Goal: Task Accomplishment & Management: Use online tool/utility

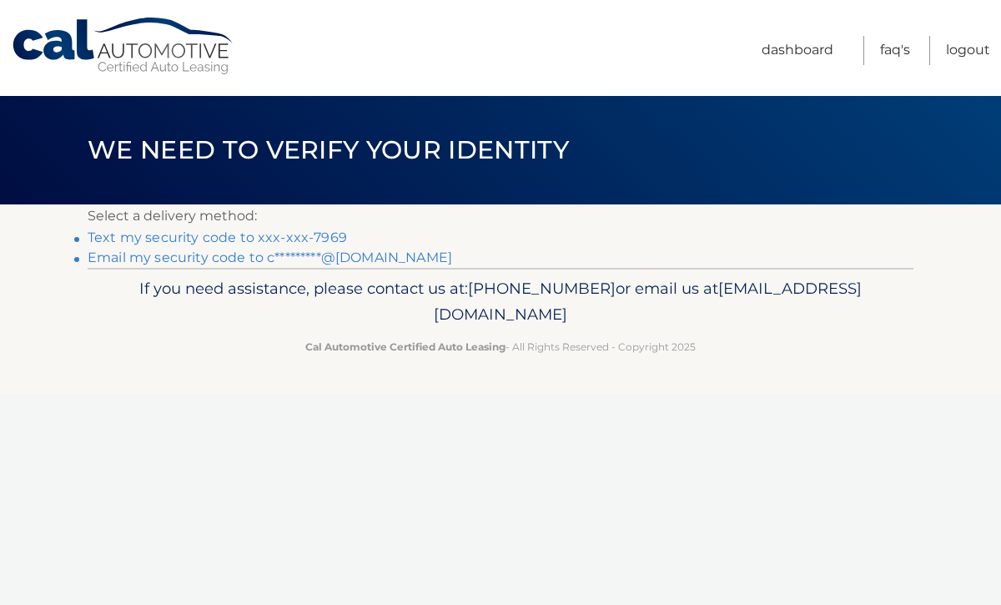
click at [332, 236] on link "Text my security code to xxx-xxx-7969" at bounding box center [217, 237] width 259 height 16
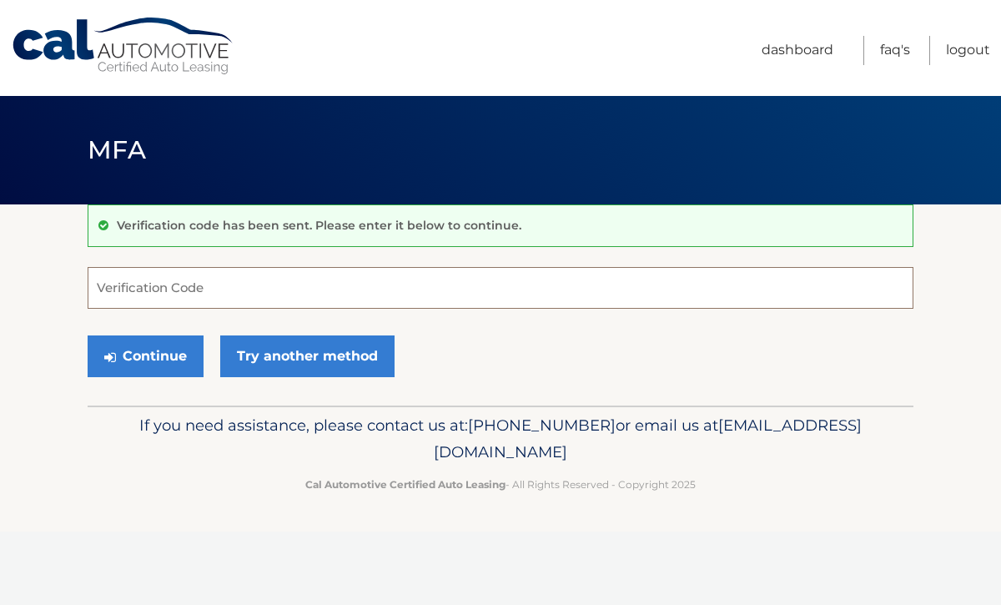
click at [321, 281] on input "Verification Code" at bounding box center [501, 288] width 826 height 42
click at [320, 284] on input "Verification Code" at bounding box center [501, 288] width 826 height 42
type input "525545"
click at [162, 357] on button "Continue" at bounding box center [146, 356] width 116 height 42
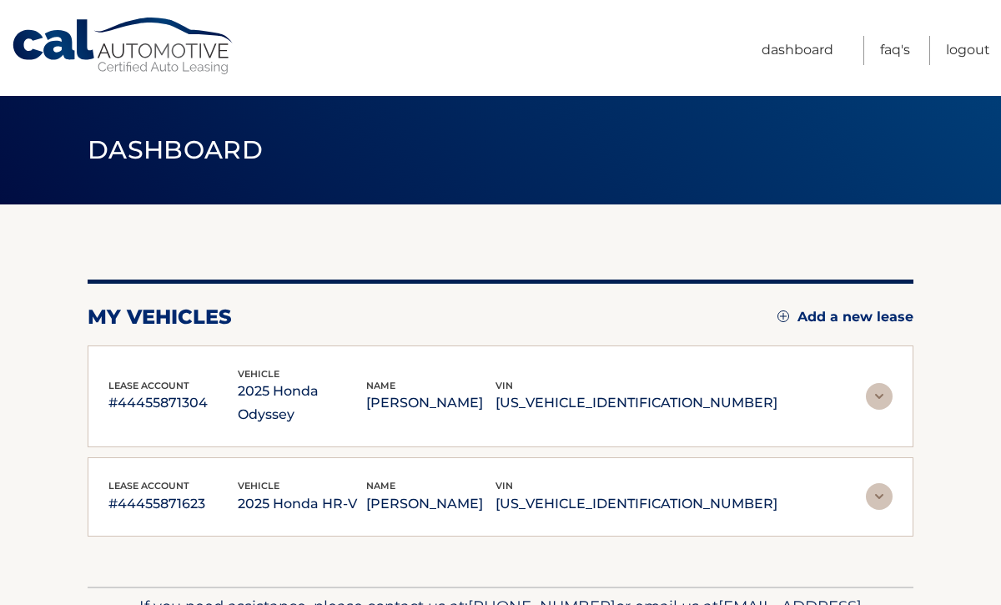
click at [881, 385] on img at bounding box center [879, 396] width 27 height 27
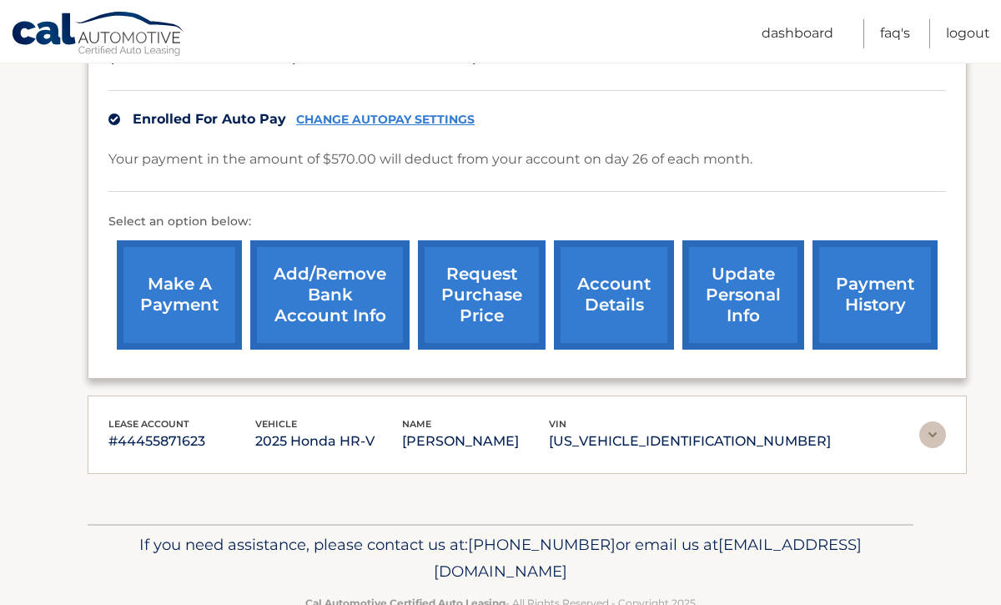
scroll to position [392, 0]
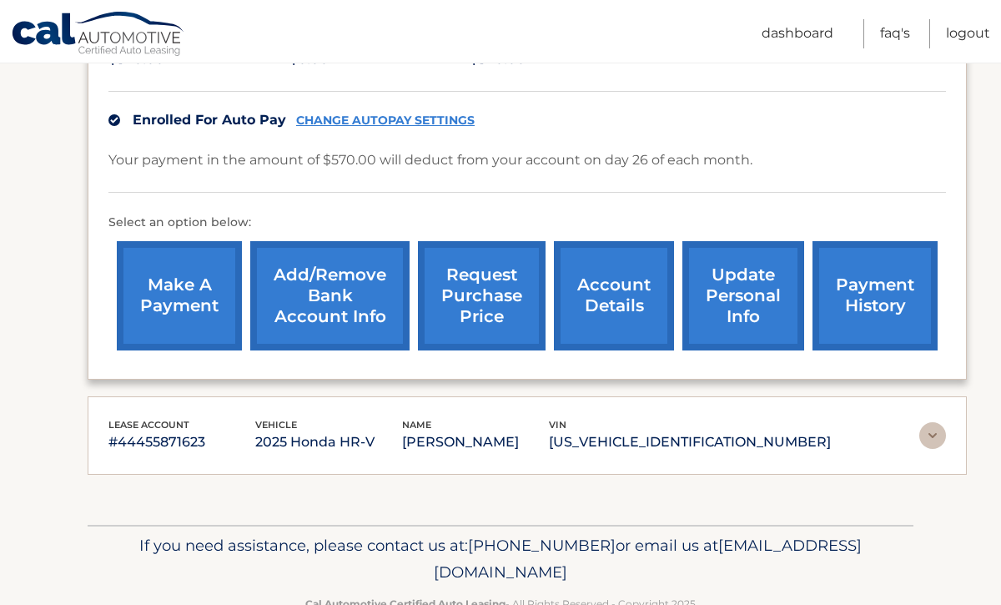
click at [934, 439] on img at bounding box center [932, 435] width 27 height 27
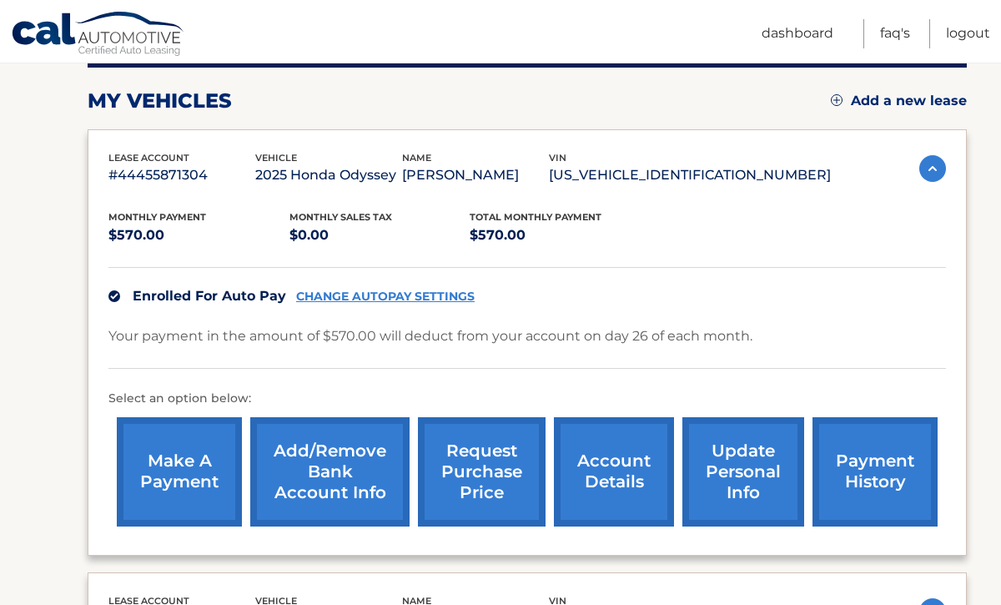
scroll to position [215, 0]
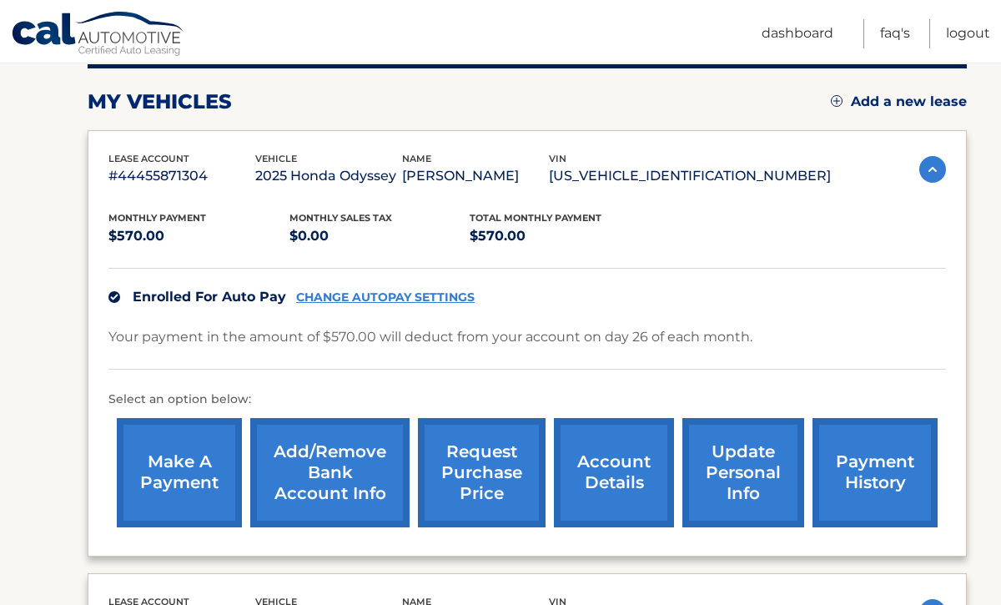
click at [925, 162] on img at bounding box center [932, 169] width 27 height 27
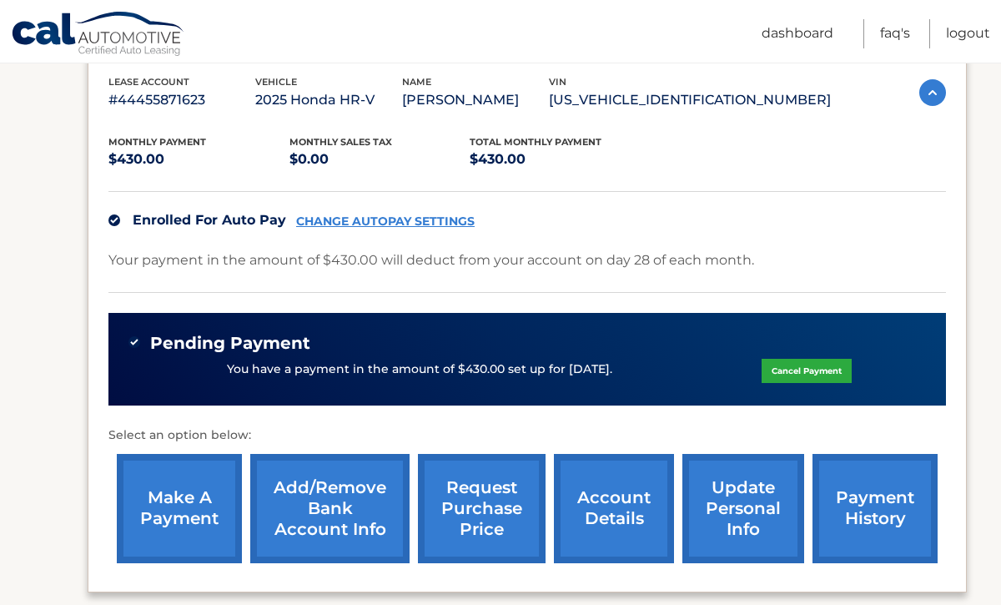
scroll to position [335, 0]
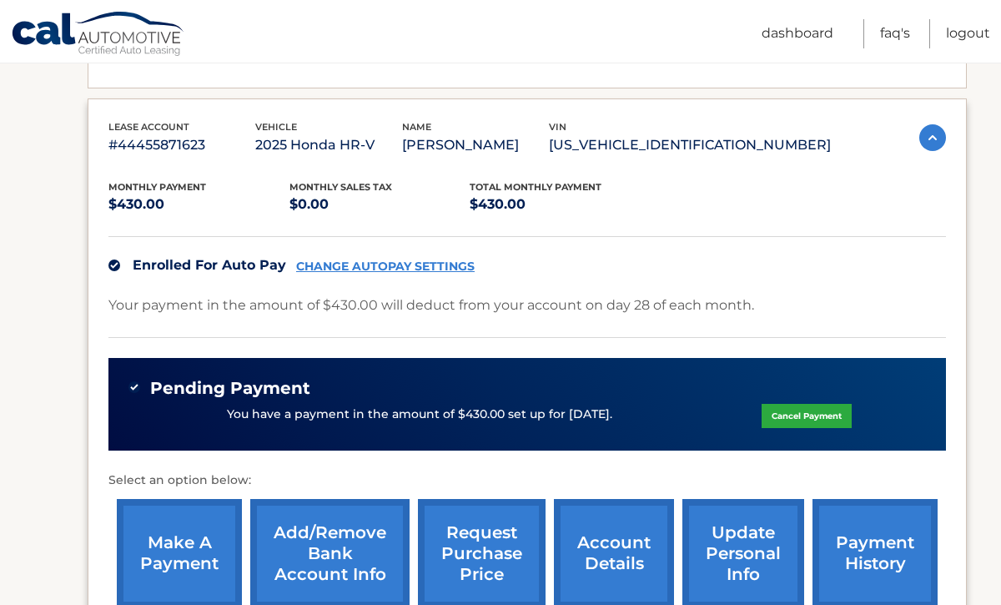
click at [929, 135] on img at bounding box center [932, 137] width 27 height 27
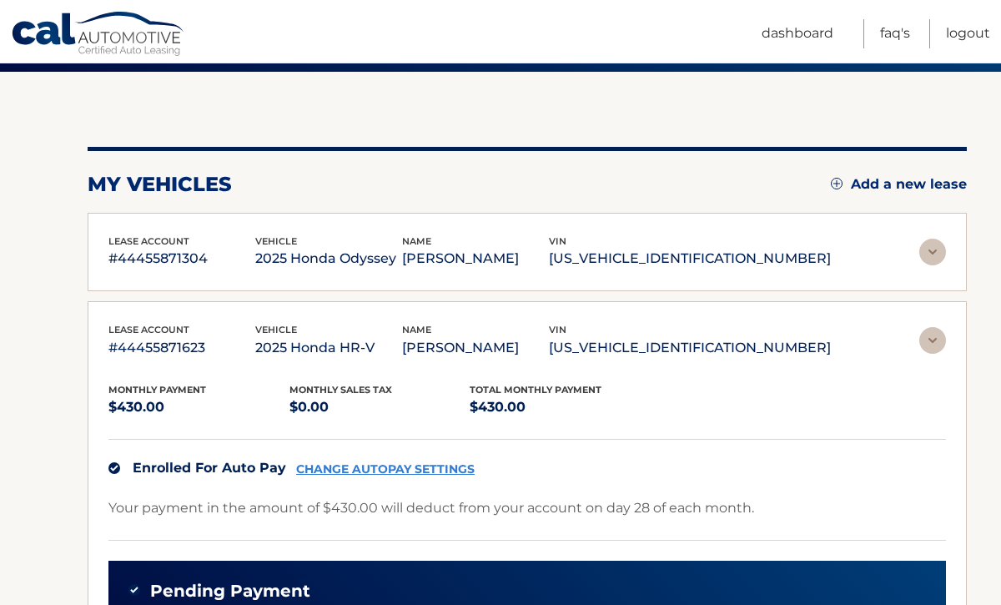
scroll to position [83, 0]
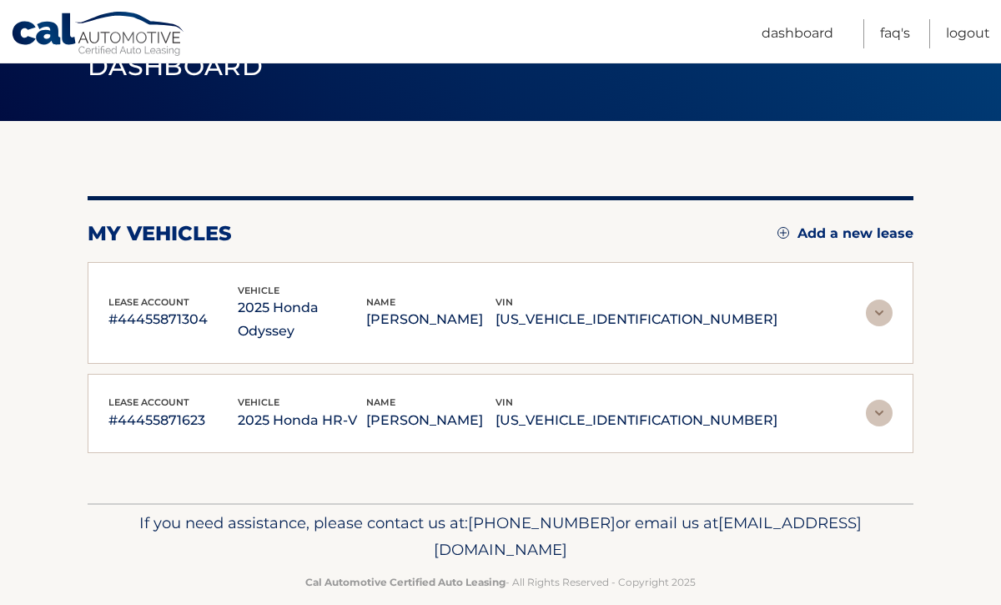
click at [882, 301] on img at bounding box center [879, 313] width 27 height 27
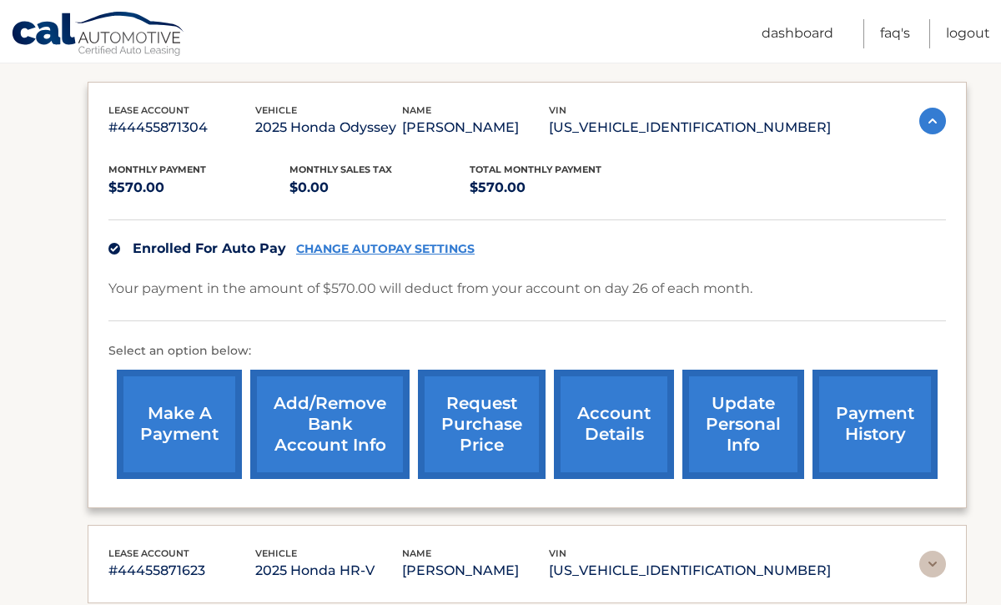
scroll to position [0, 0]
